Goal: Find contact information: Find contact information

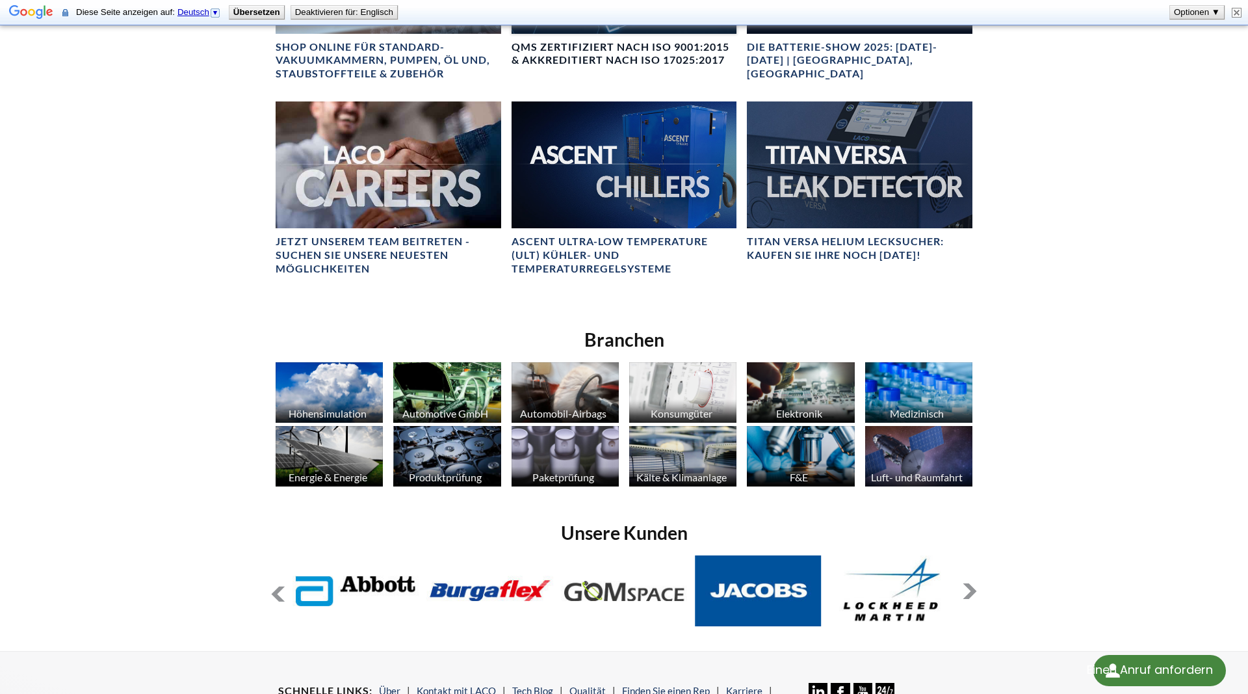
scroll to position [1028, 0]
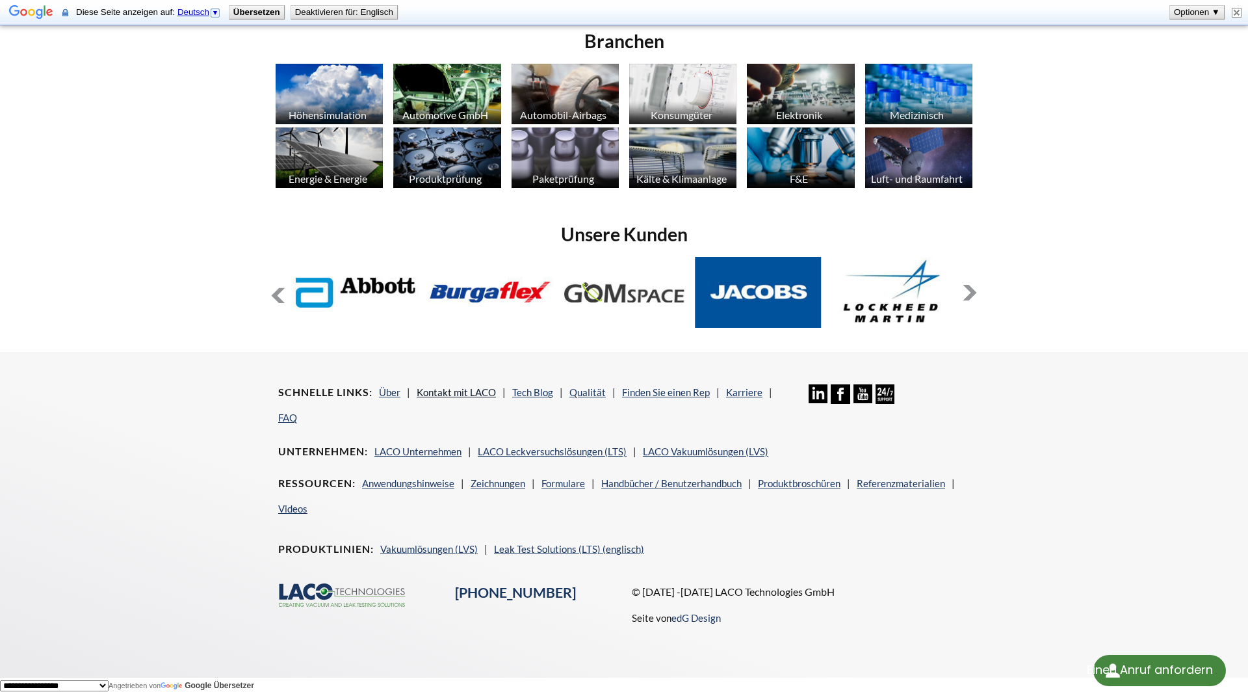
drag, startPoint x: 442, startPoint y: 390, endPoint x: 547, endPoint y: 397, distance: 104.9
click at [443, 390] on link "Kontakt mit LACO" at bounding box center [456, 392] width 79 height 12
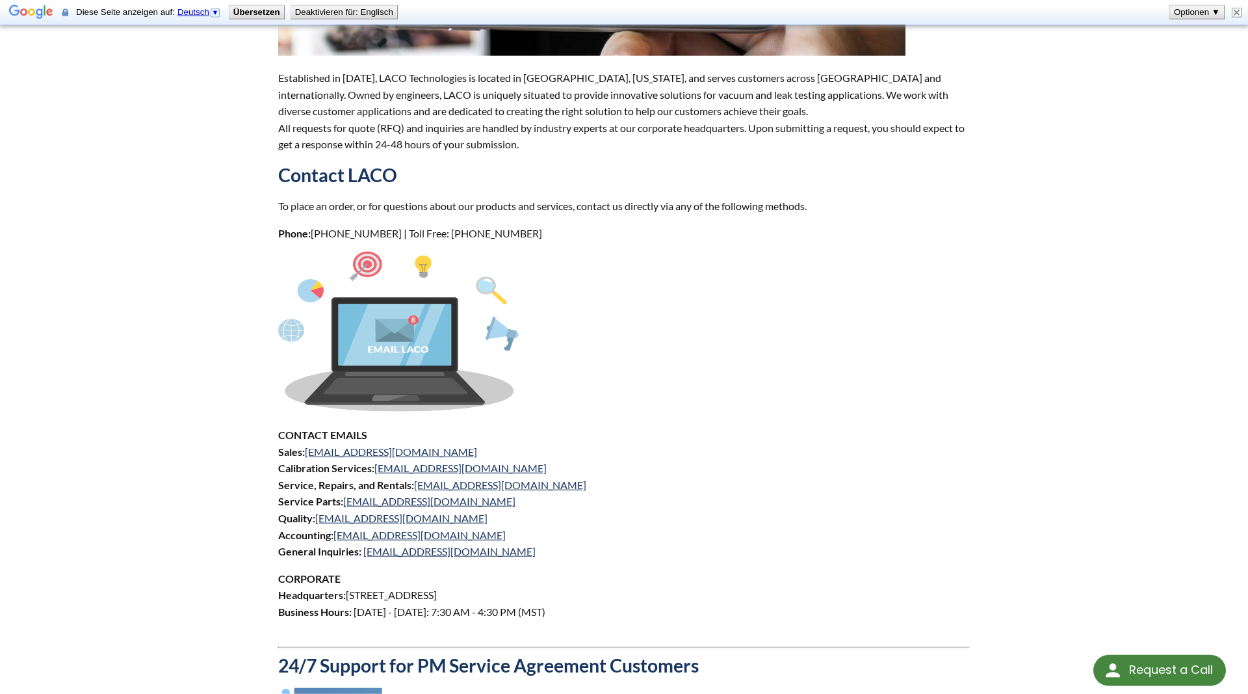
scroll to position [398, 0]
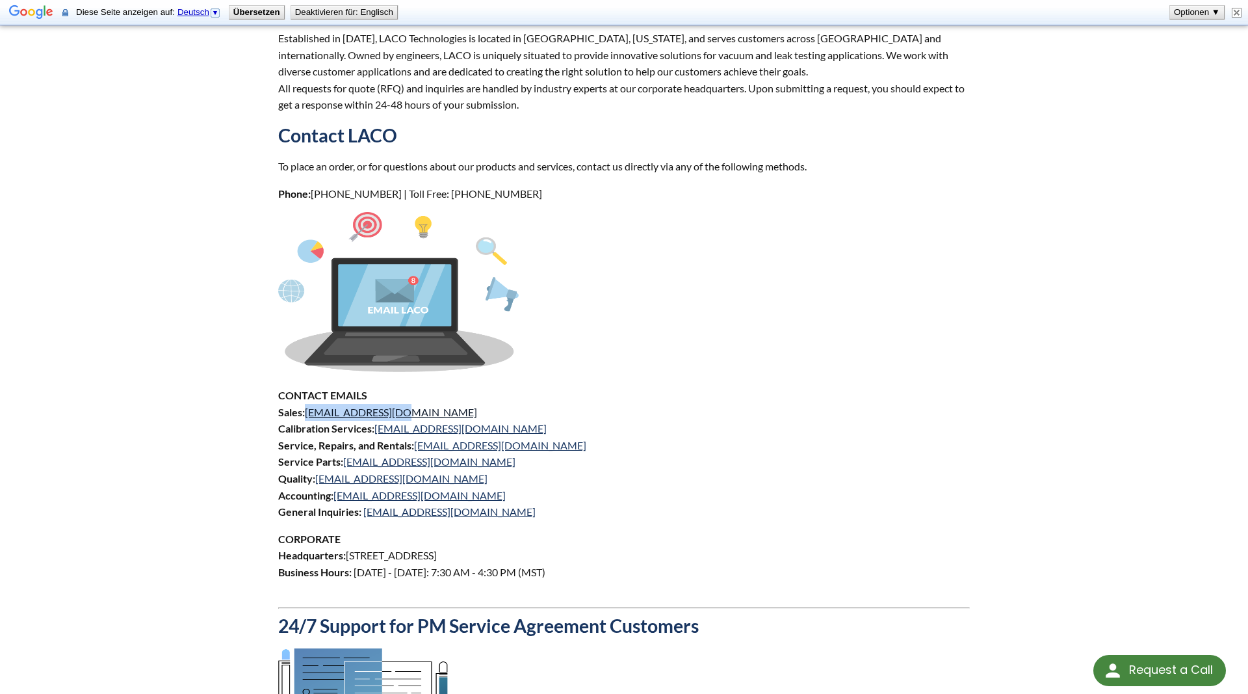
drag, startPoint x: 401, startPoint y: 408, endPoint x: 308, endPoint y: 417, distance: 93.4
click at [308, 417] on p "CONTACT EMAILS Sales: sales@lacotech.com Calibration Services: calibrations@lac…" at bounding box center [624, 453] width 692 height 133
copy link "sales@lacotech.com"
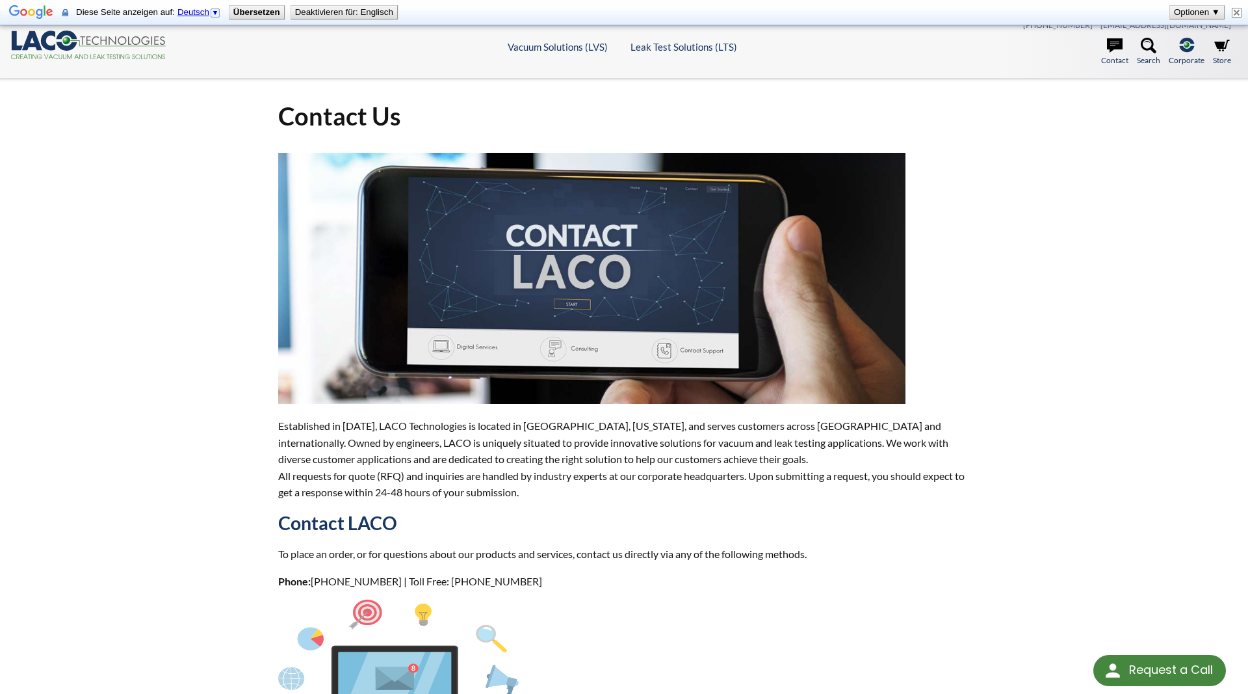
scroll to position [0, 0]
